Goal: Information Seeking & Learning: Learn about a topic

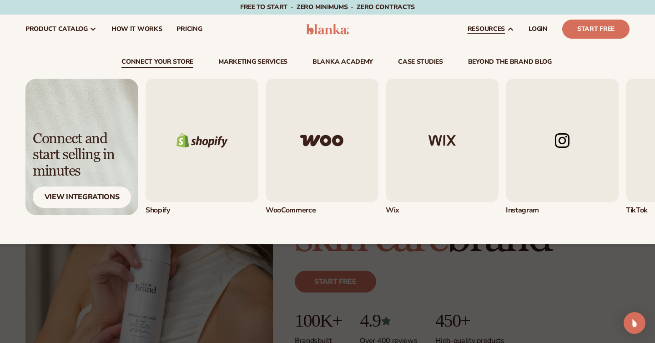
click at [492, 62] on link "beyond the brand blog" at bounding box center [510, 63] width 84 height 9
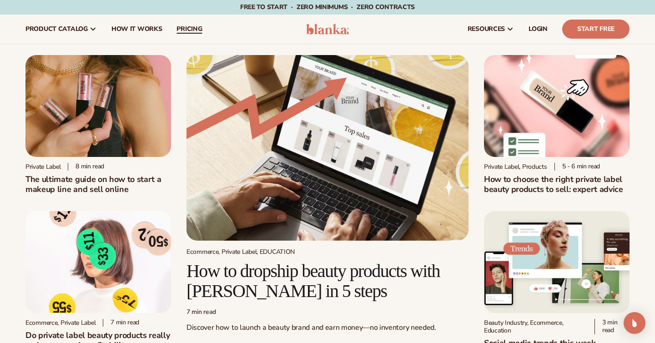
click at [177, 25] on span "pricing" at bounding box center [189, 28] width 25 height 7
